Goal: Information Seeking & Learning: Learn about a topic

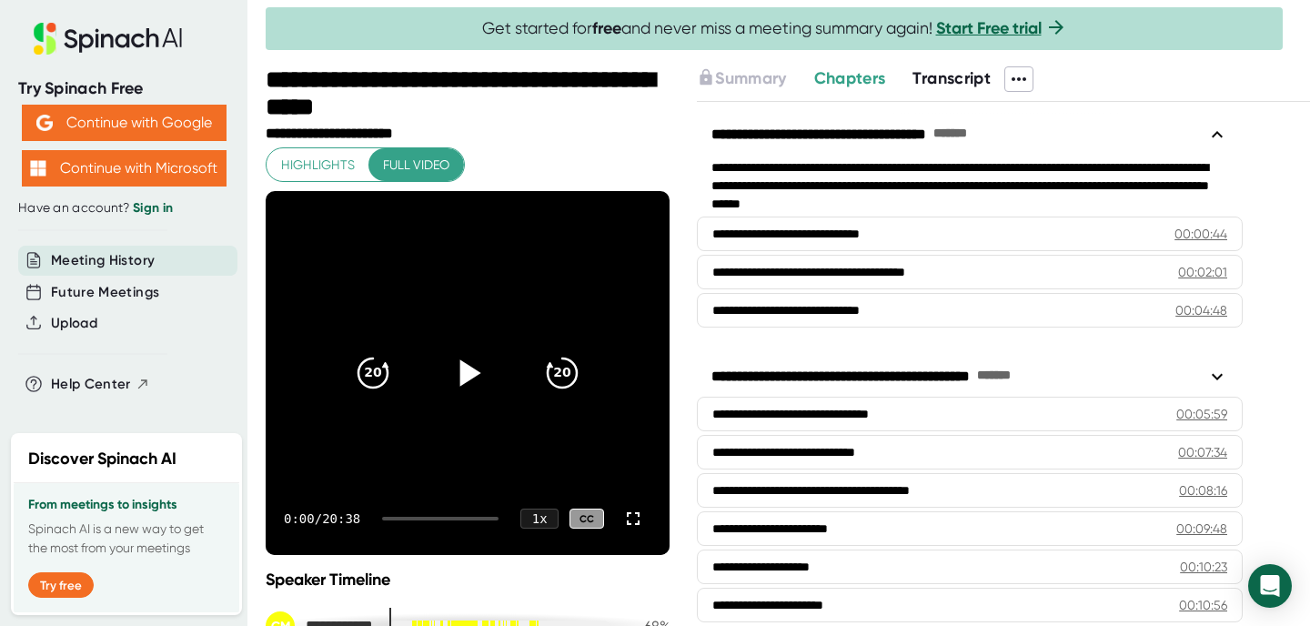
click at [473, 377] on icon at bounding box center [467, 372] width 45 height 45
click at [629, 511] on icon at bounding box center [633, 519] width 22 height 22
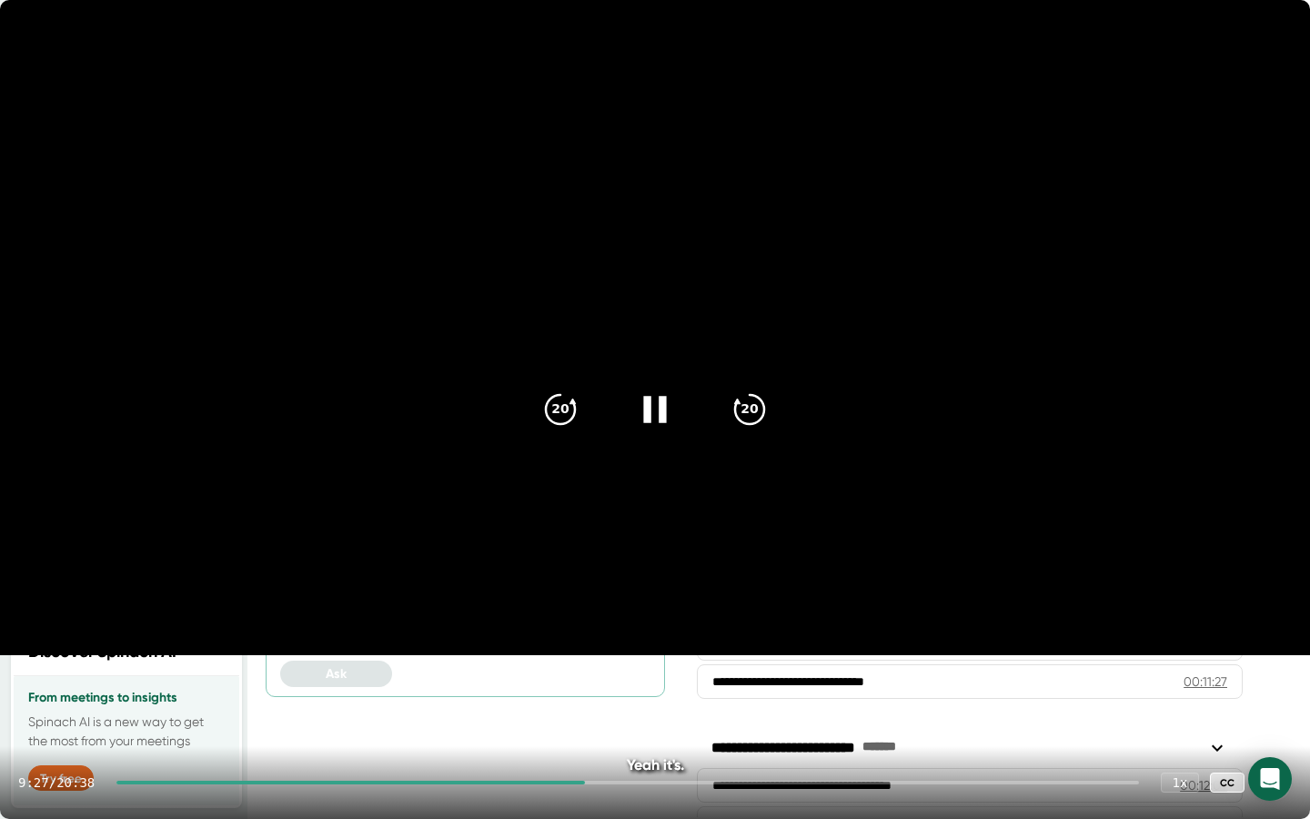
click at [1272, 625] on icon at bounding box center [1273, 782] width 22 height 22
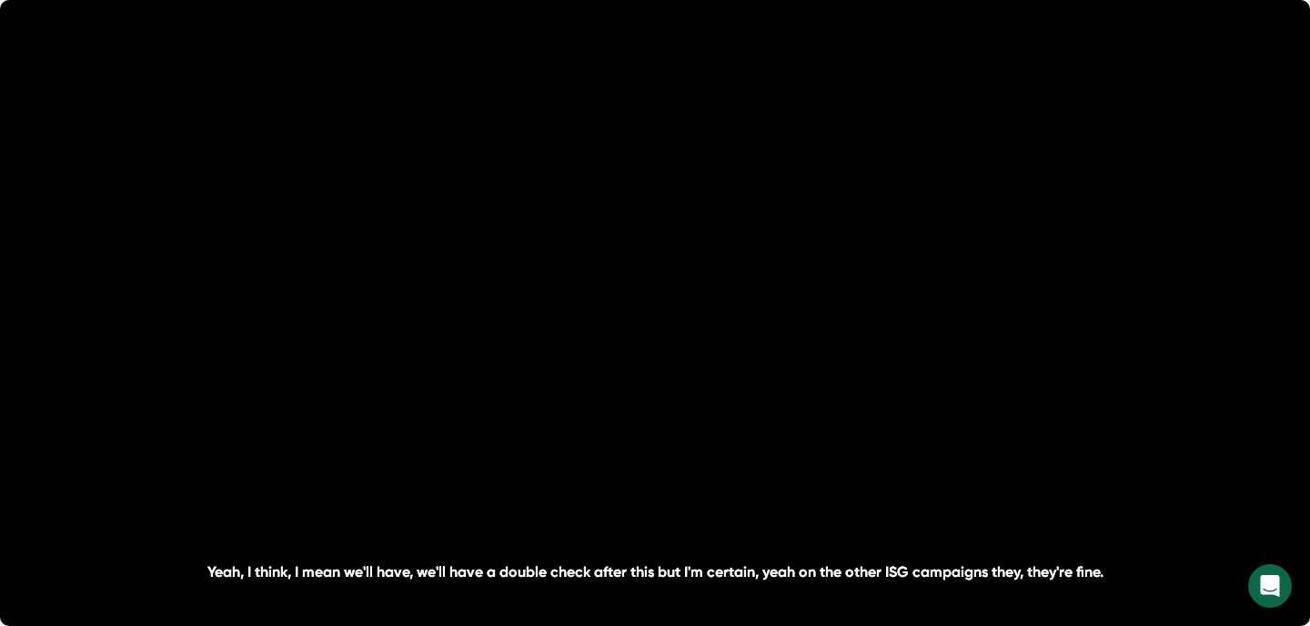
scroll to position [67, 0]
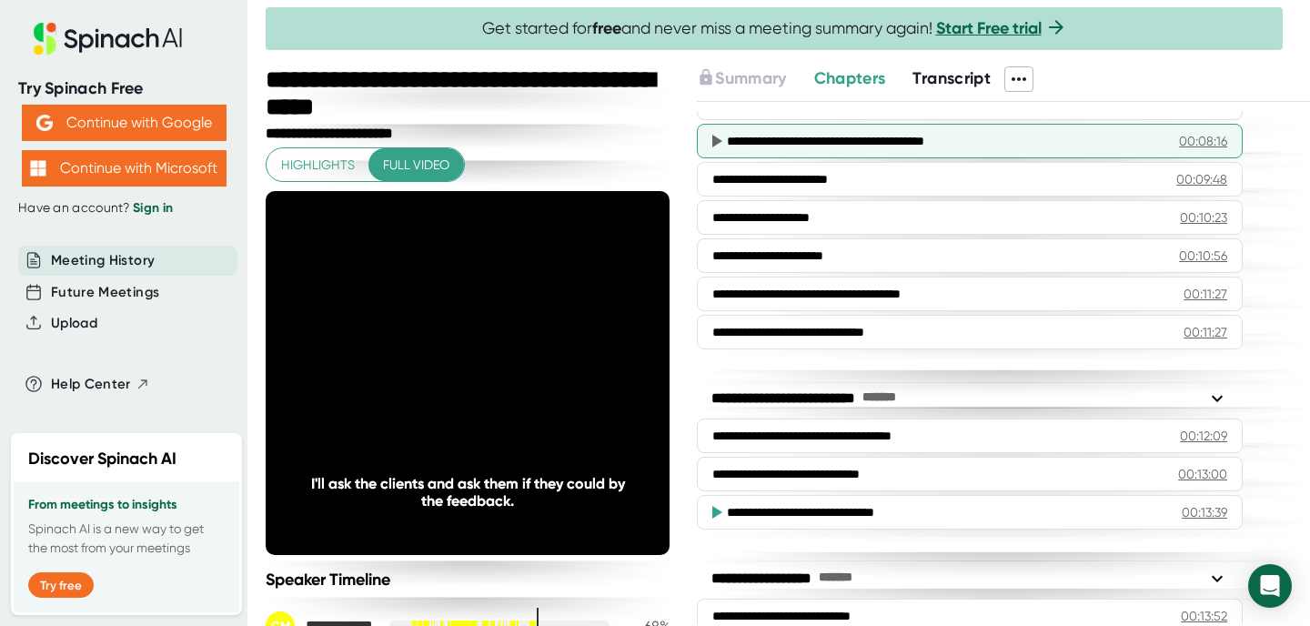
scroll to position [383, 0]
